Goal: Transaction & Acquisition: Purchase product/service

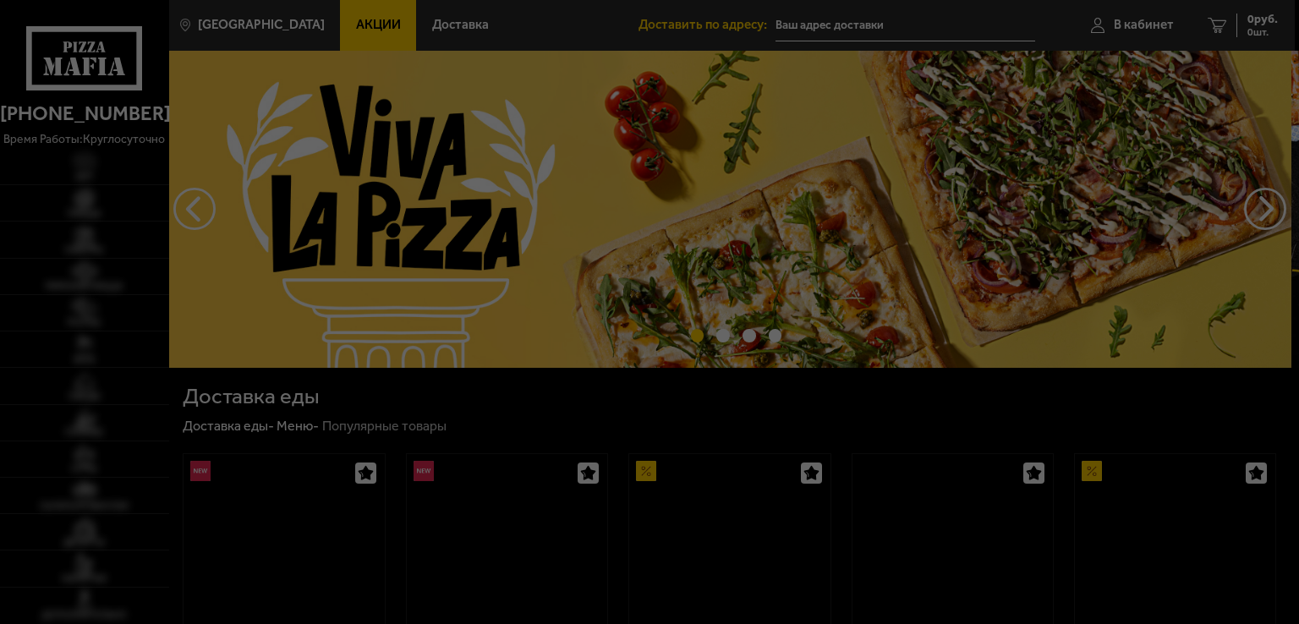
type input "Колпино, [STREET_ADDRESS][PERSON_NAME]"
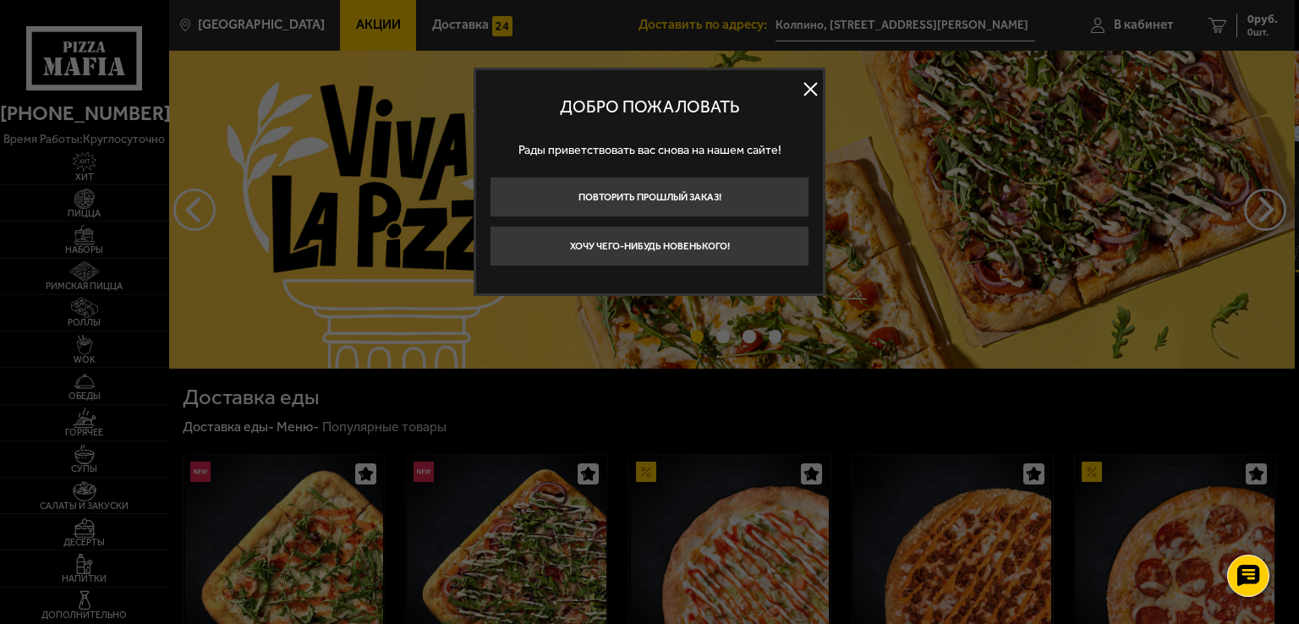
click at [814, 90] on button at bounding box center [810, 89] width 25 height 25
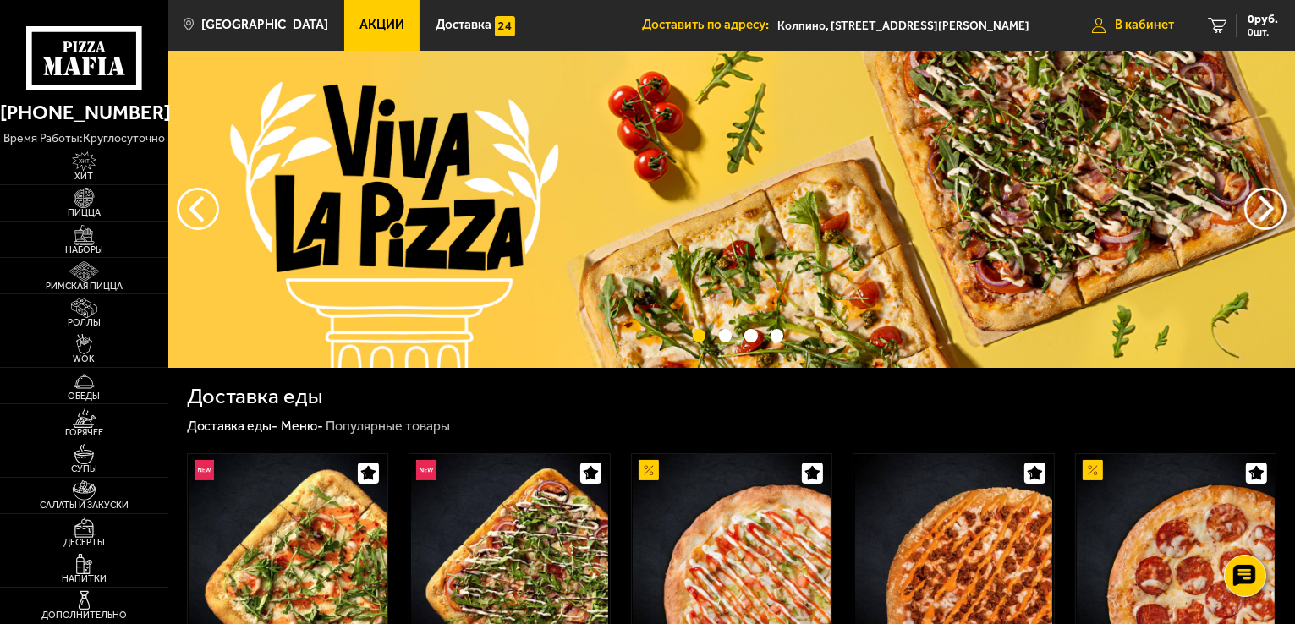
click at [1157, 22] on span "В кабинет" at bounding box center [1144, 25] width 59 height 13
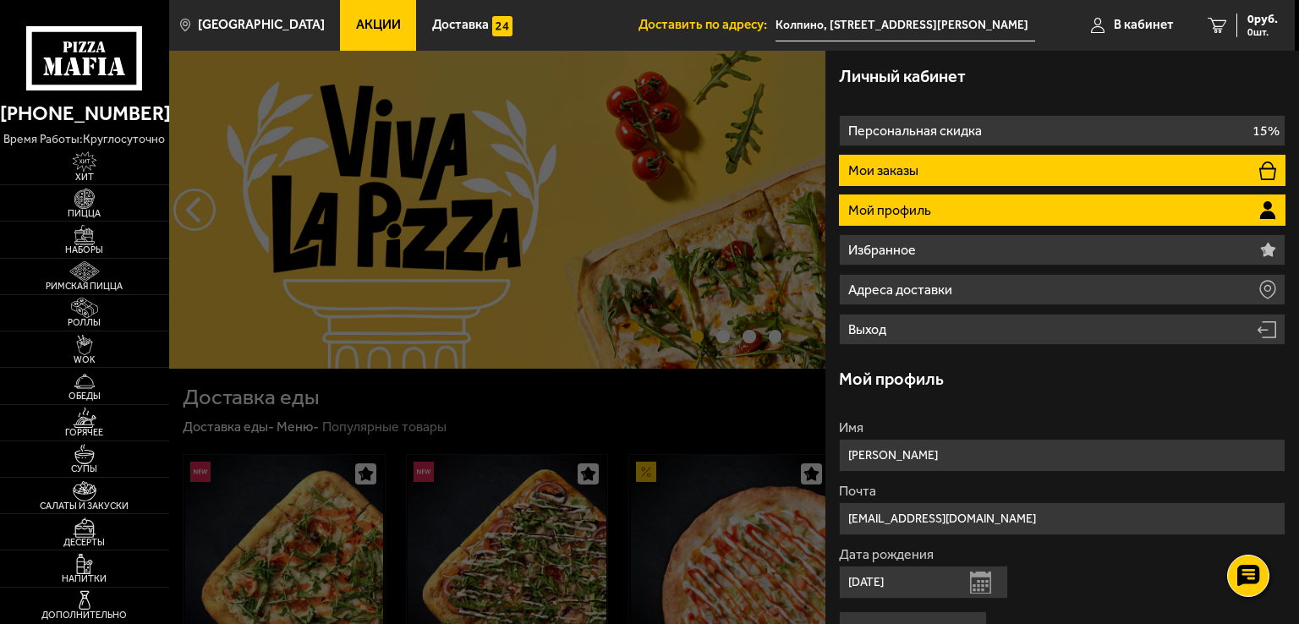
click at [947, 163] on li "Мои заказы" at bounding box center [1062, 170] width 447 height 31
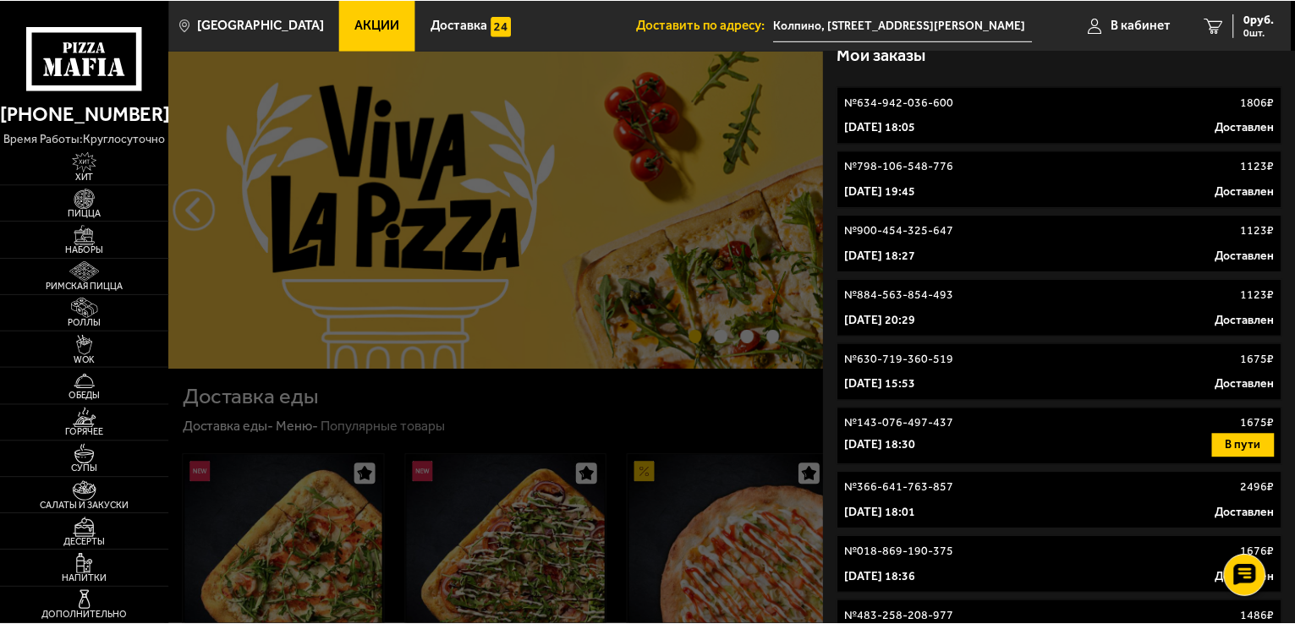
scroll to position [338, 0]
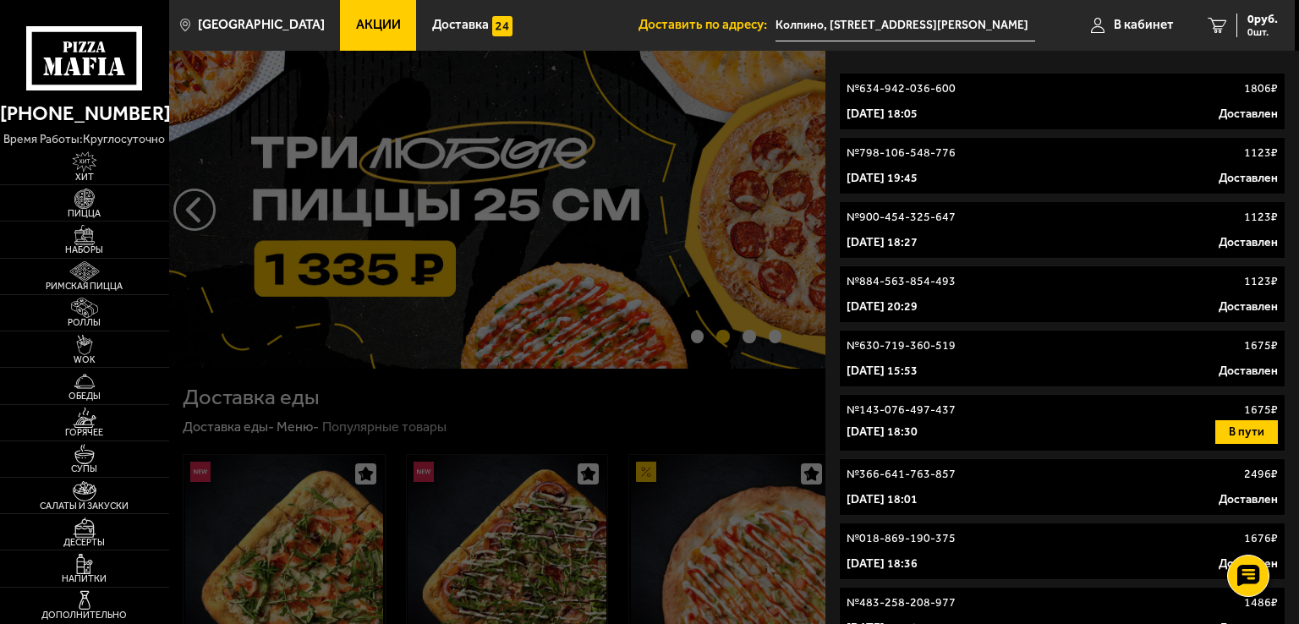
click at [1005, 278] on div "№ 884-563-854-493 1123 ₽" at bounding box center [1062, 281] width 431 height 17
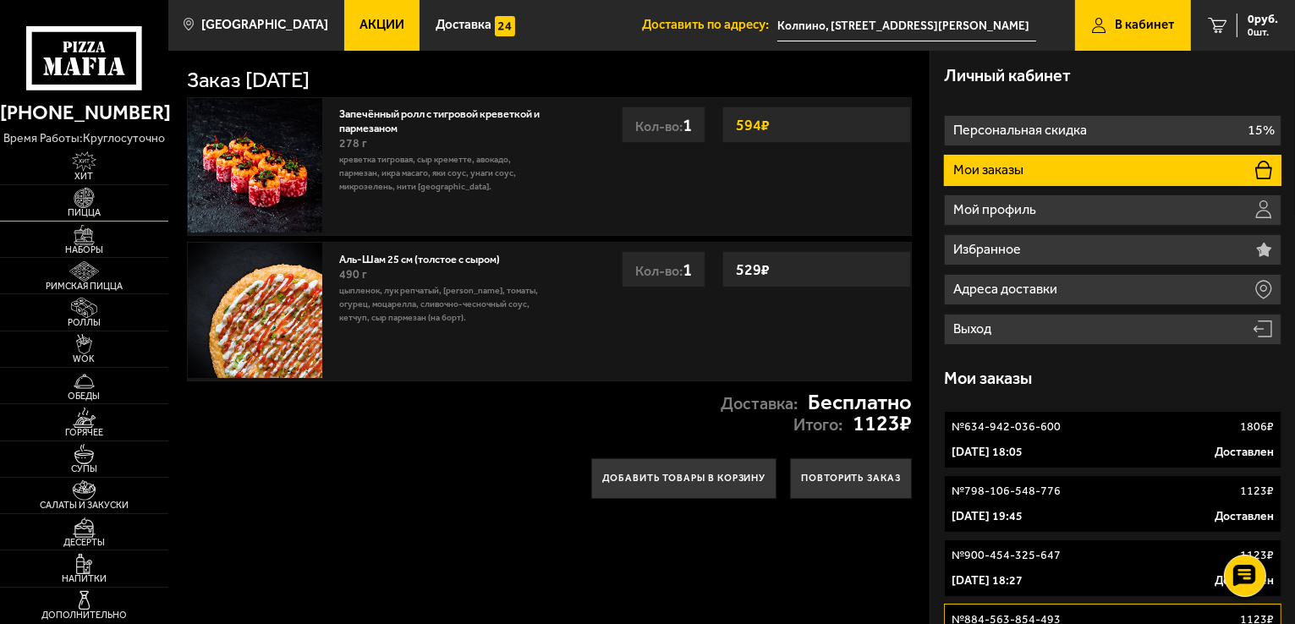
click at [97, 197] on img at bounding box center [84, 198] width 52 height 20
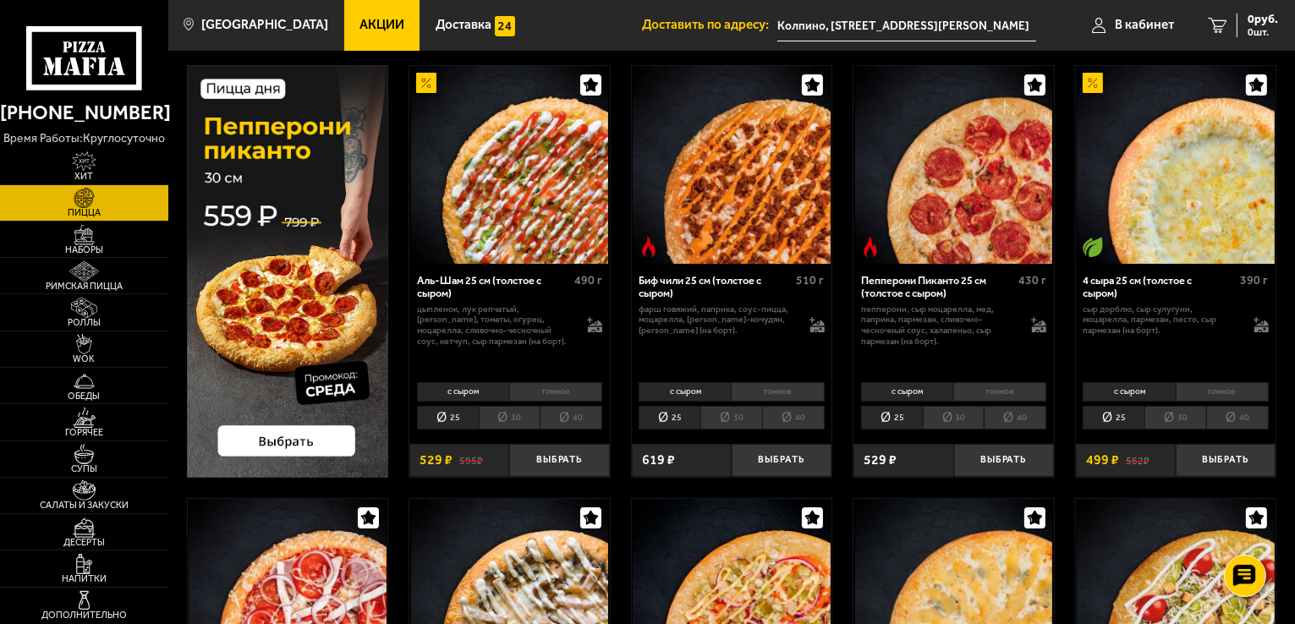
scroll to position [169, 0]
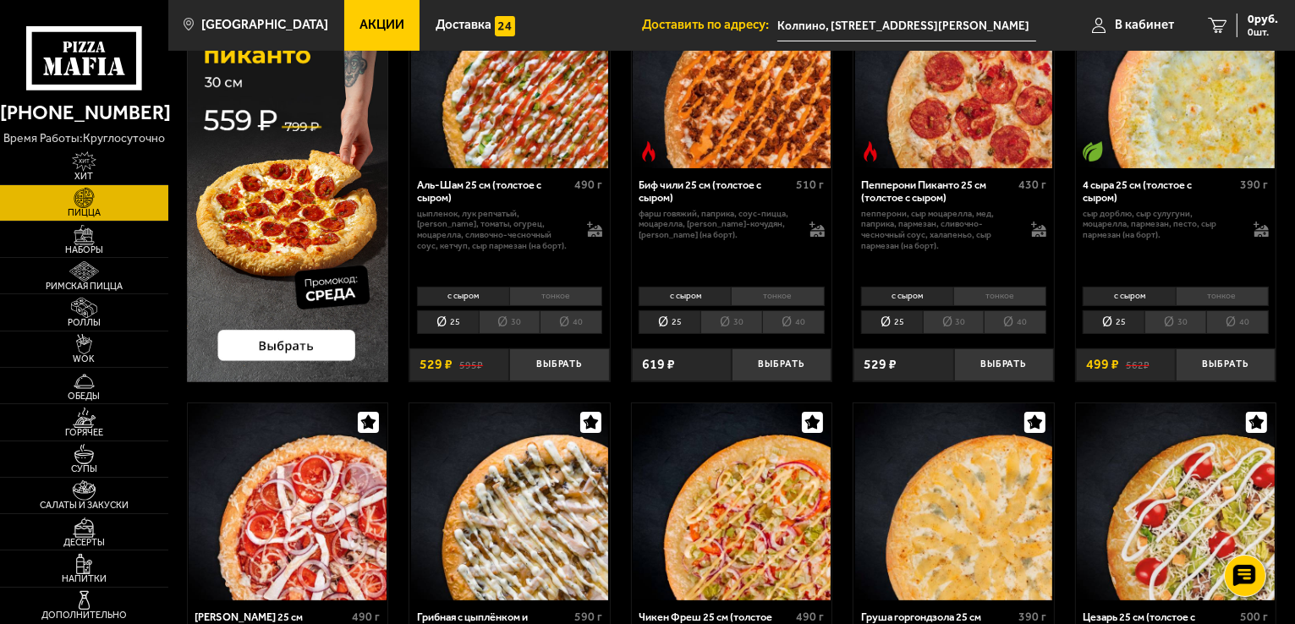
click at [257, 349] on img at bounding box center [288, 176] width 202 height 412
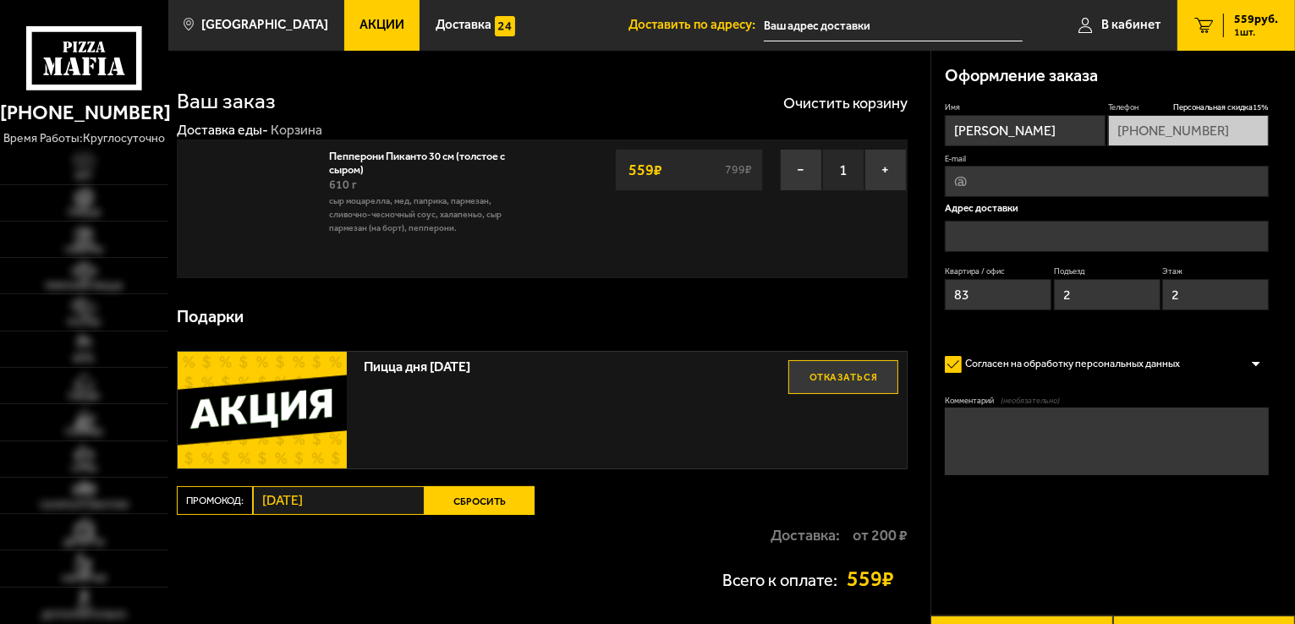
type input "Россия, Санкт-Петербург, Колпино, улица Ремизова, 17"
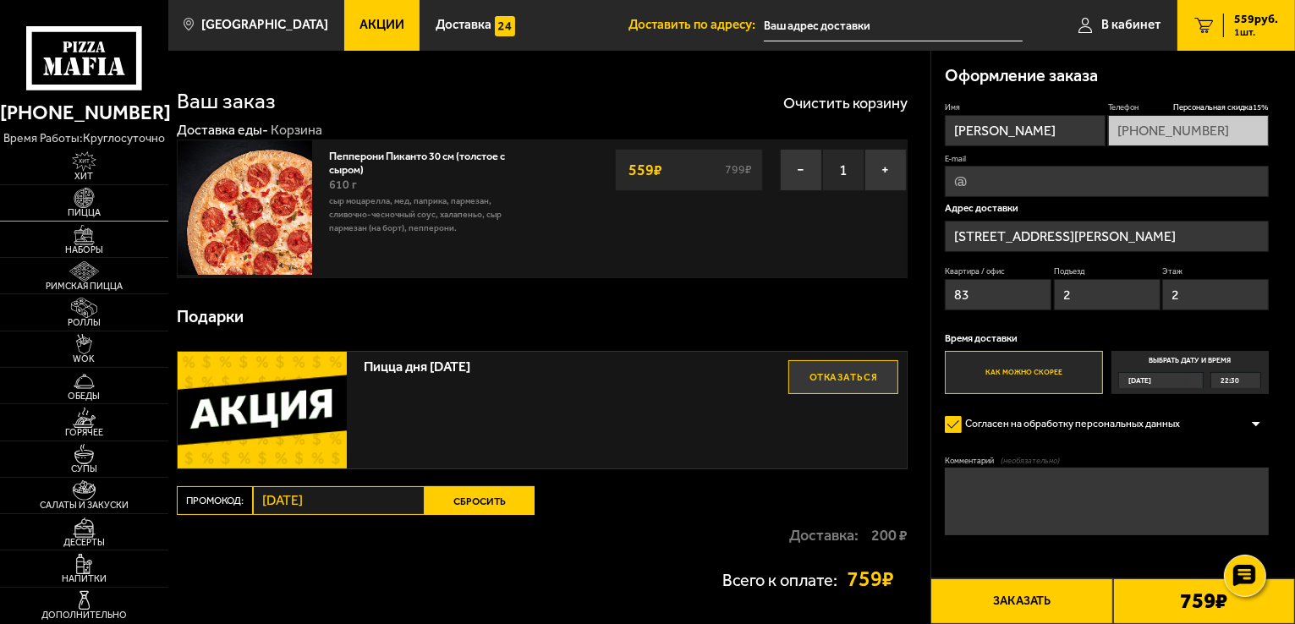
click at [74, 203] on img at bounding box center [84, 198] width 52 height 20
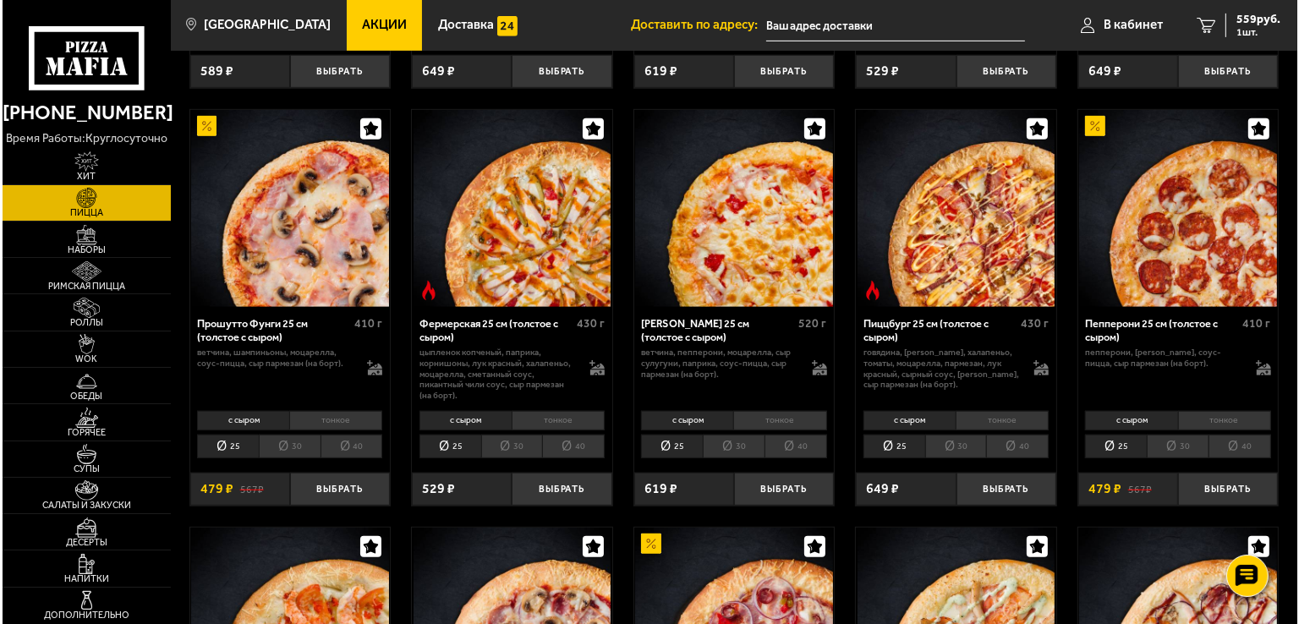
scroll to position [930, 0]
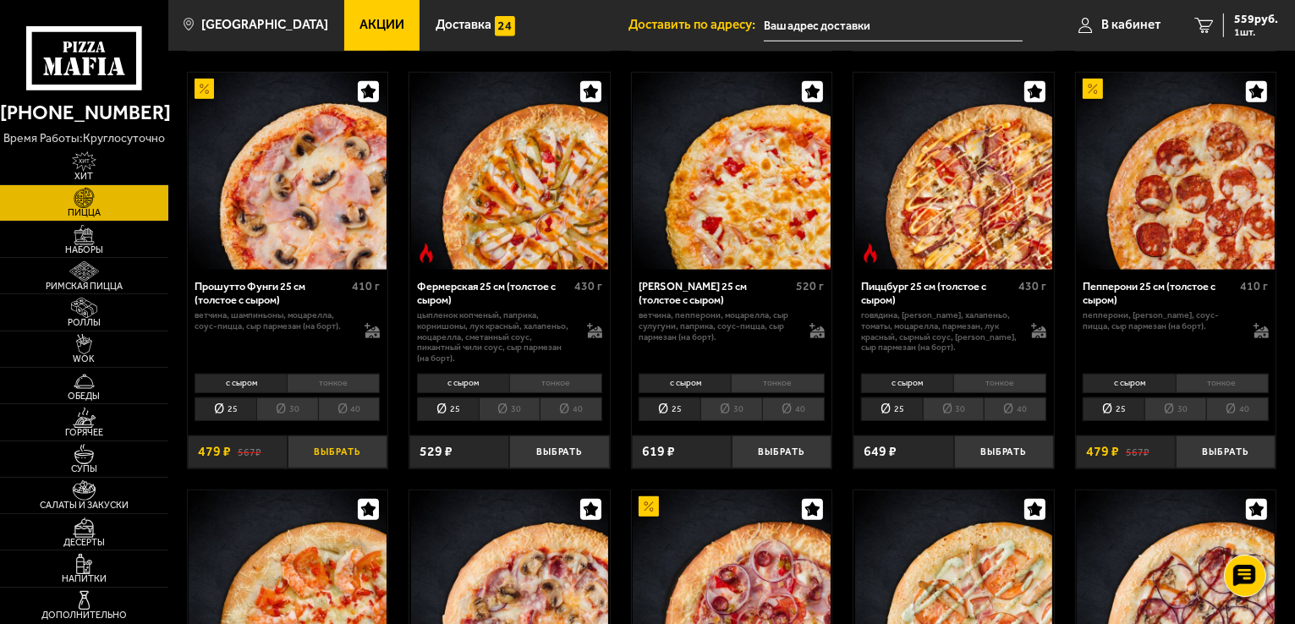
click at [352, 458] on button "Выбрать" at bounding box center [338, 452] width 100 height 33
click at [1117, 23] on span "В кабинет" at bounding box center [1123, 25] width 59 height 13
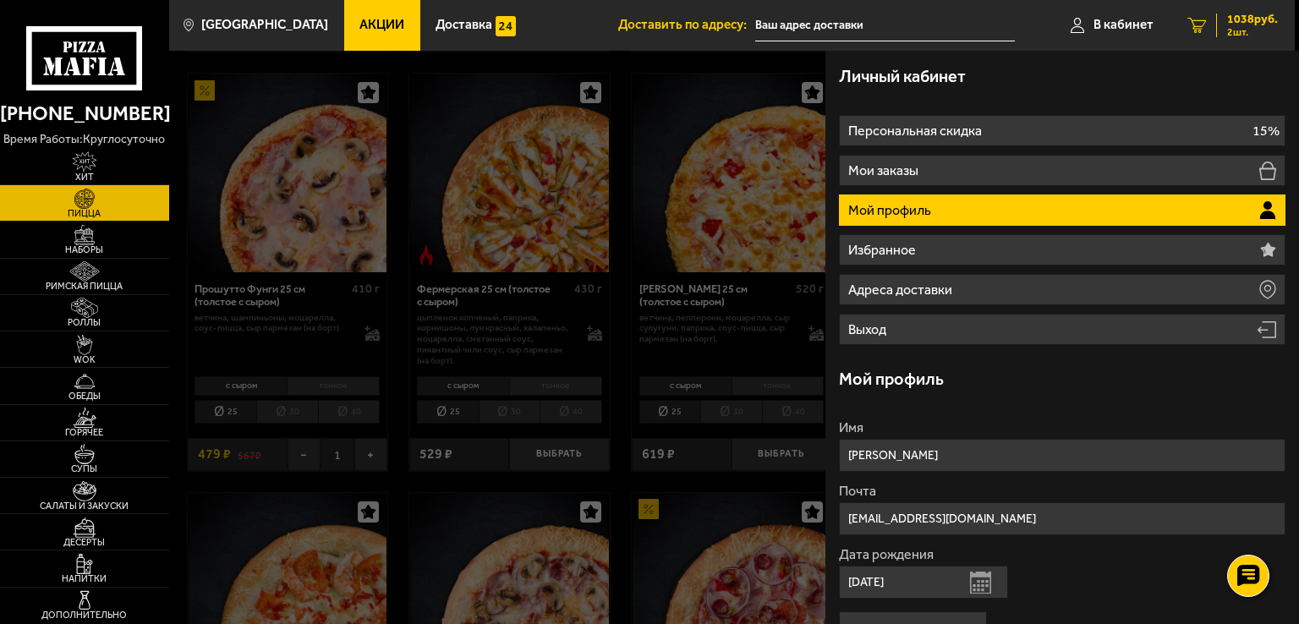
click at [1235, 20] on span "1038 руб." at bounding box center [1252, 20] width 51 height 12
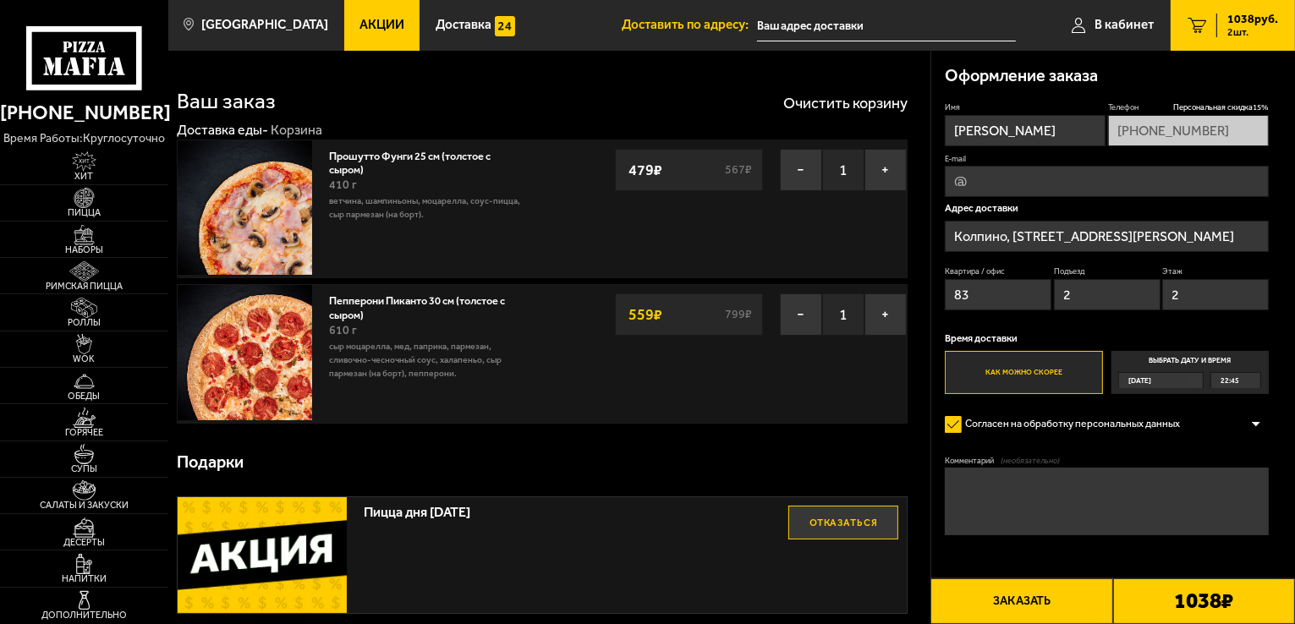
click at [1051, 612] on button "Заказать" at bounding box center [1021, 602] width 182 height 46
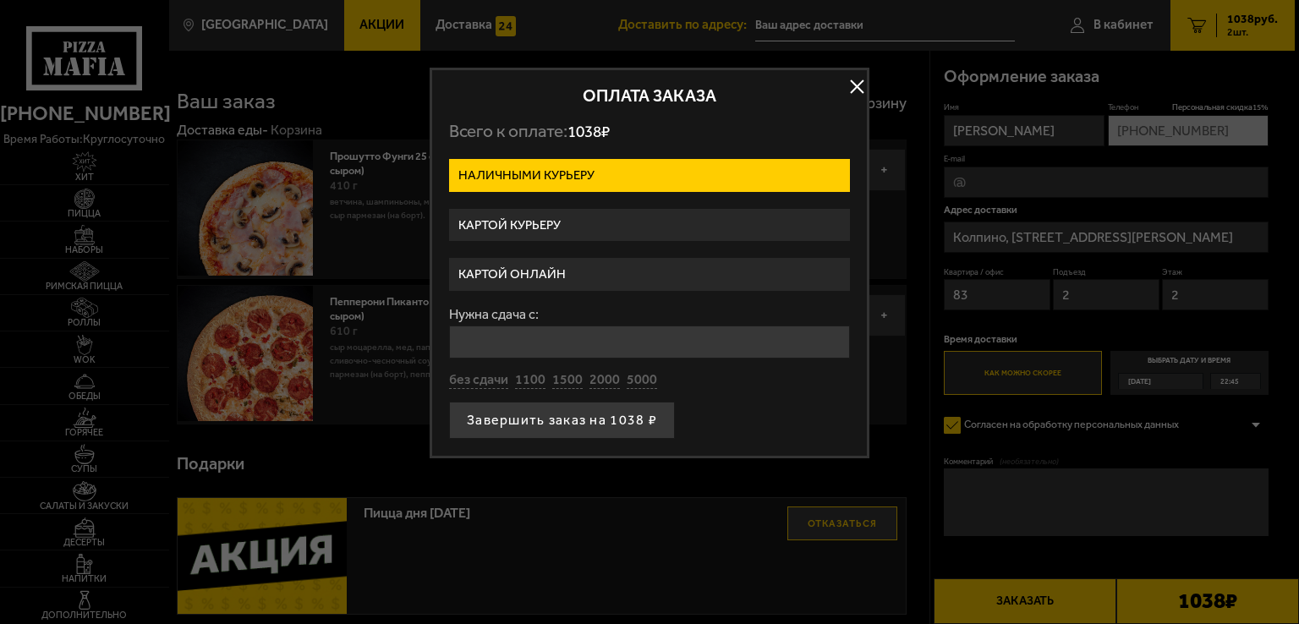
click at [556, 270] on label "Картой онлайн" at bounding box center [649, 274] width 401 height 33
click at [0, 0] on input "Картой онлайн" at bounding box center [0, 0] width 0 height 0
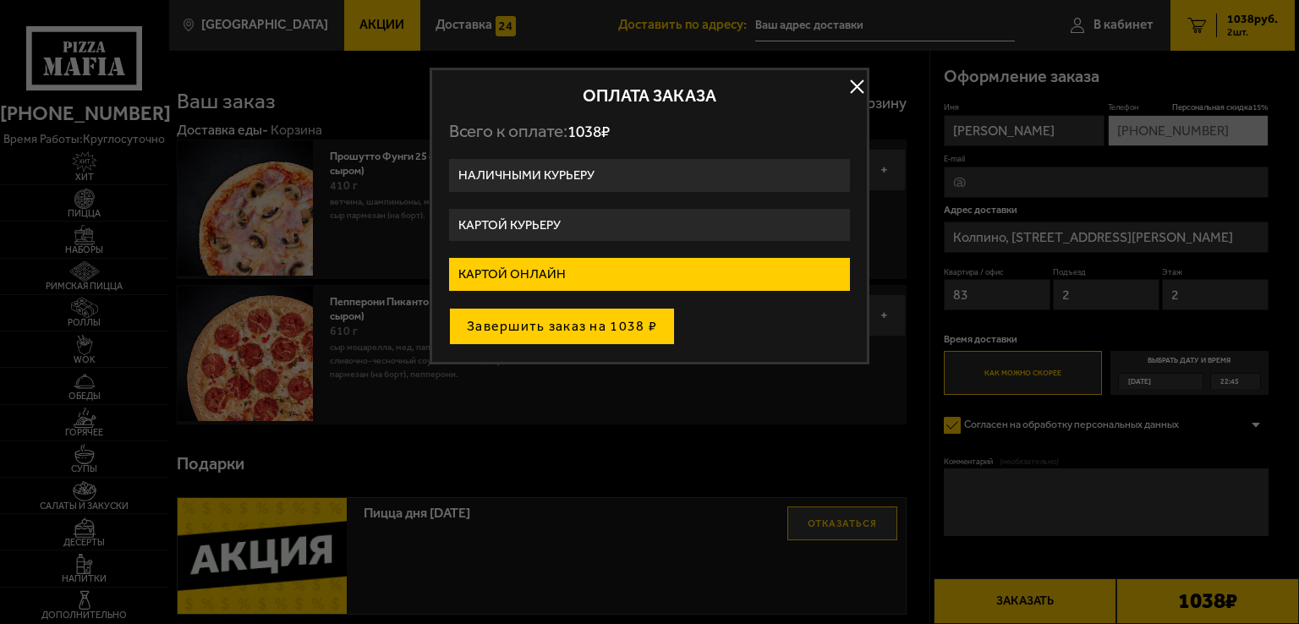
click at [568, 320] on button "Завершить заказ на 1038 ₽" at bounding box center [562, 326] width 226 height 37
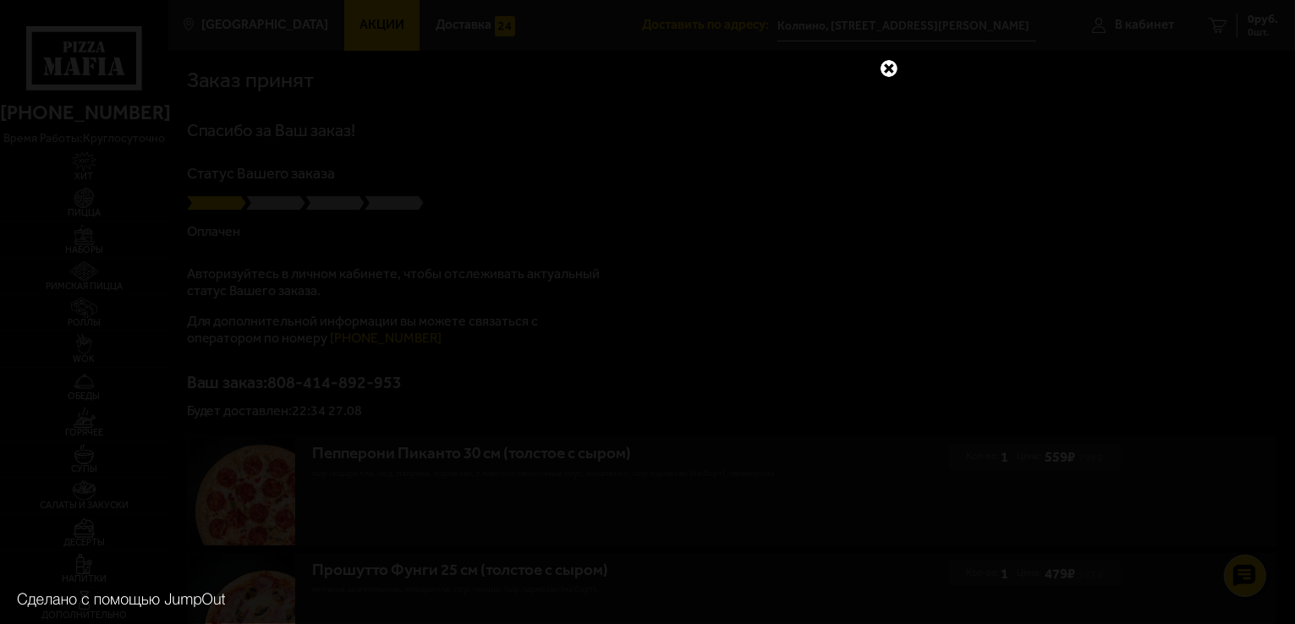
click at [890, 72] on link at bounding box center [889, 69] width 22 height 22
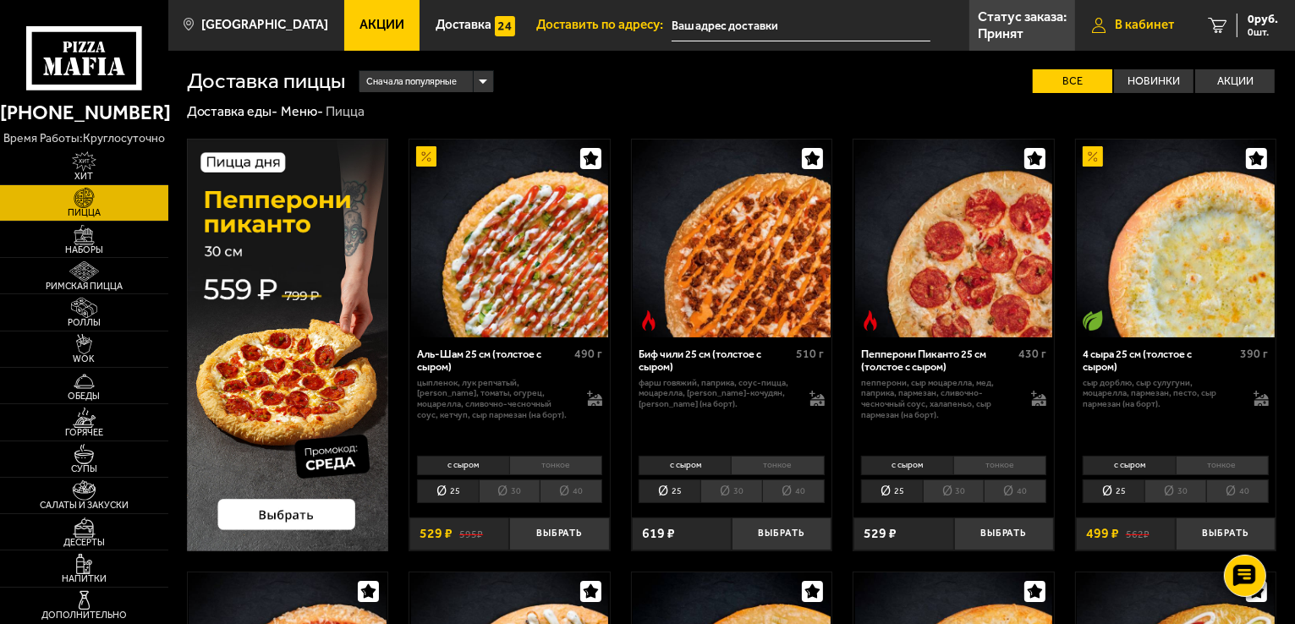
click at [1144, 31] on span "В кабинет" at bounding box center [1144, 25] width 59 height 13
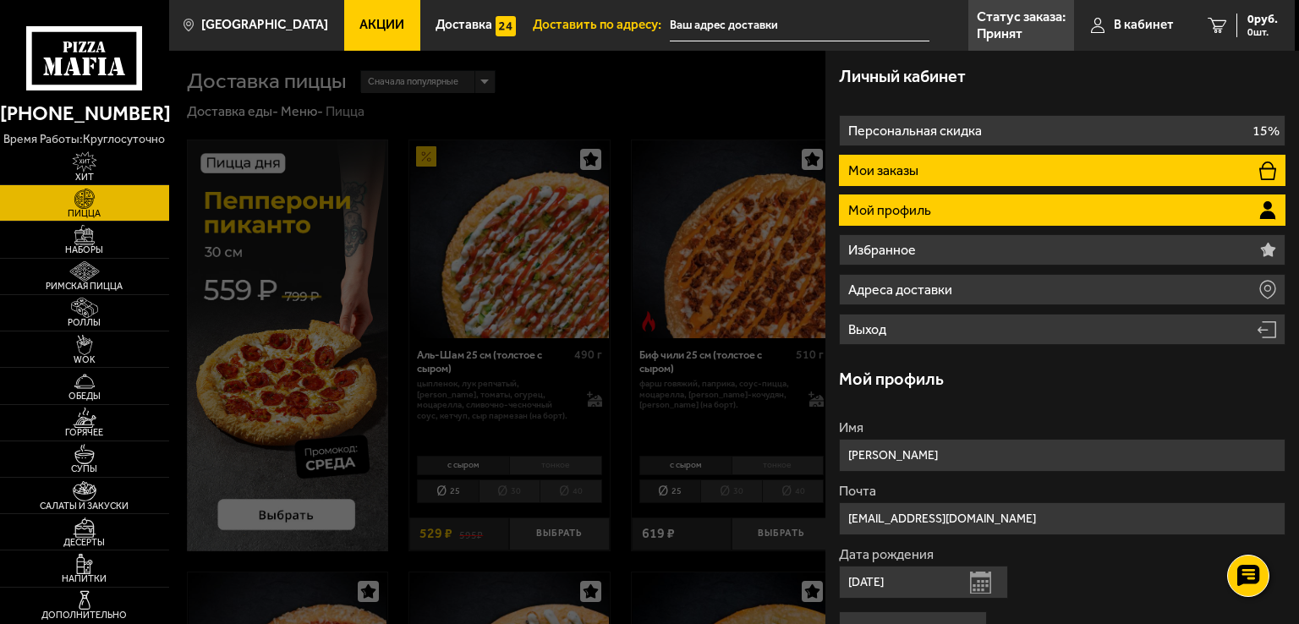
click at [1083, 159] on li "Мои заказы" at bounding box center [1062, 170] width 447 height 31
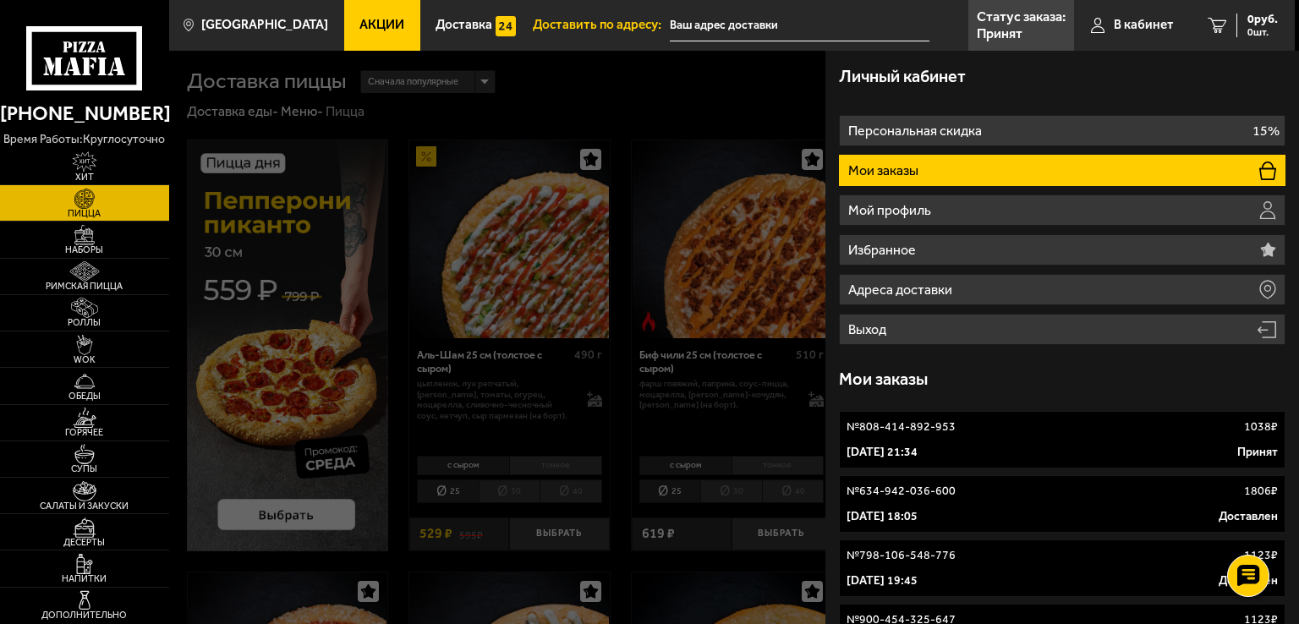
click at [1054, 436] on link "№ 808-414-892-953 1038 ₽ [DATE] 21:34 Принят" at bounding box center [1062, 440] width 447 height 58
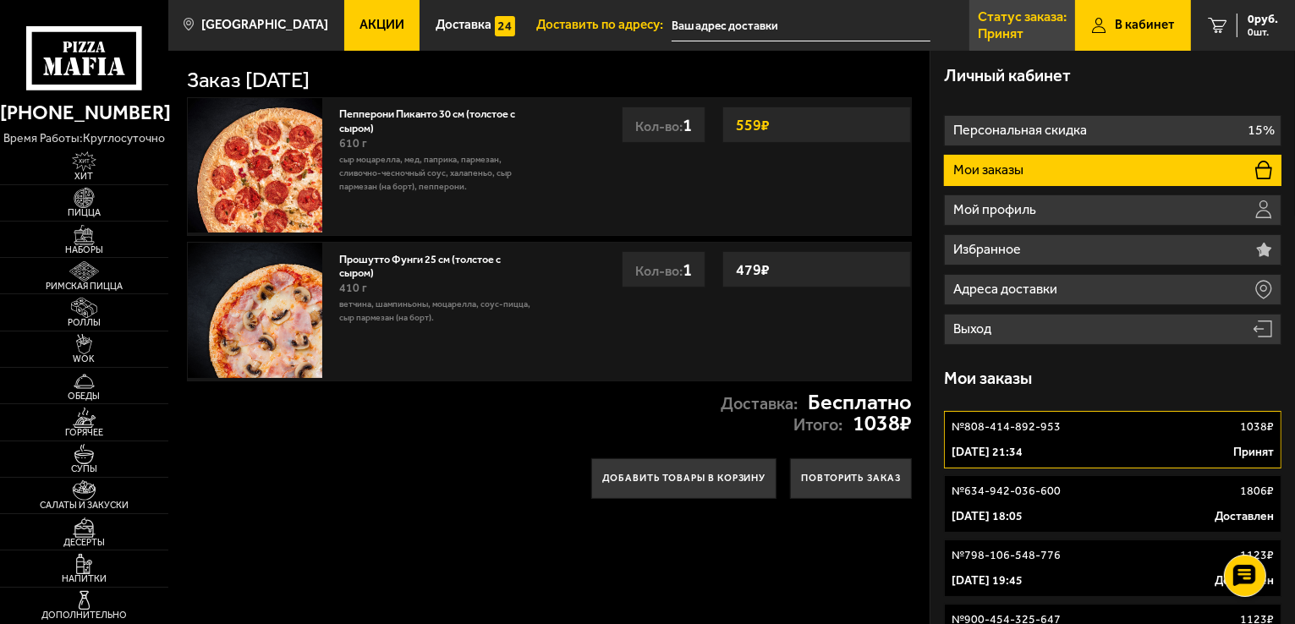
click at [997, 27] on p "Принят" at bounding box center [1001, 34] width 46 height 14
